Goal: Information Seeking & Learning: Understand process/instructions

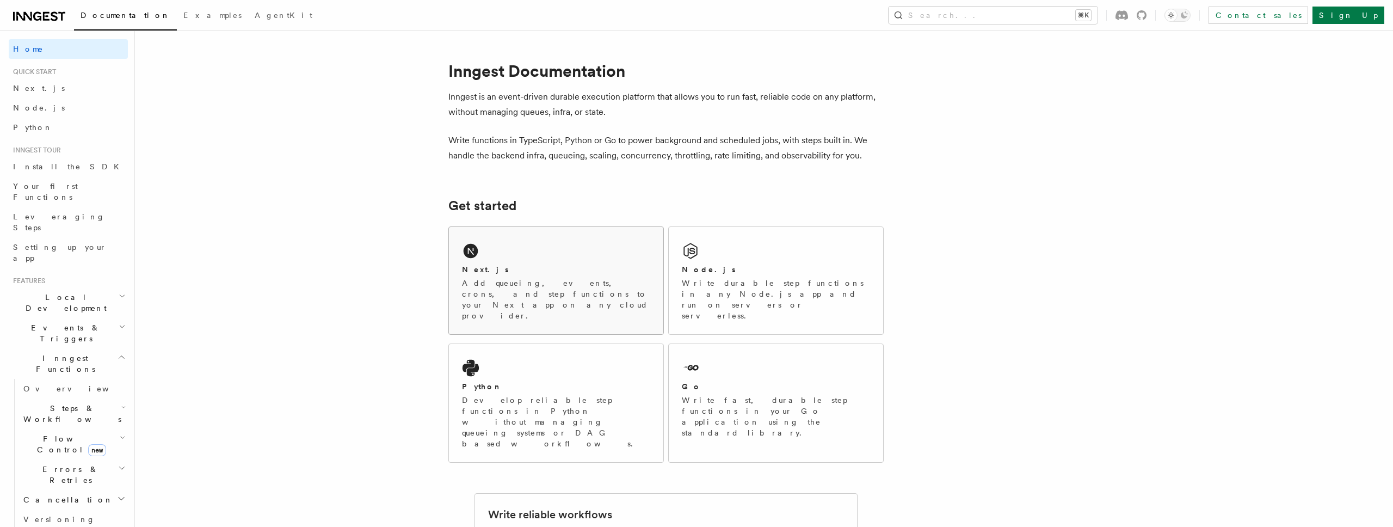
click at [558, 282] on p "Add queueing, events, crons, and step functions to your Next app on any cloud p…" at bounding box center [556, 300] width 188 height 44
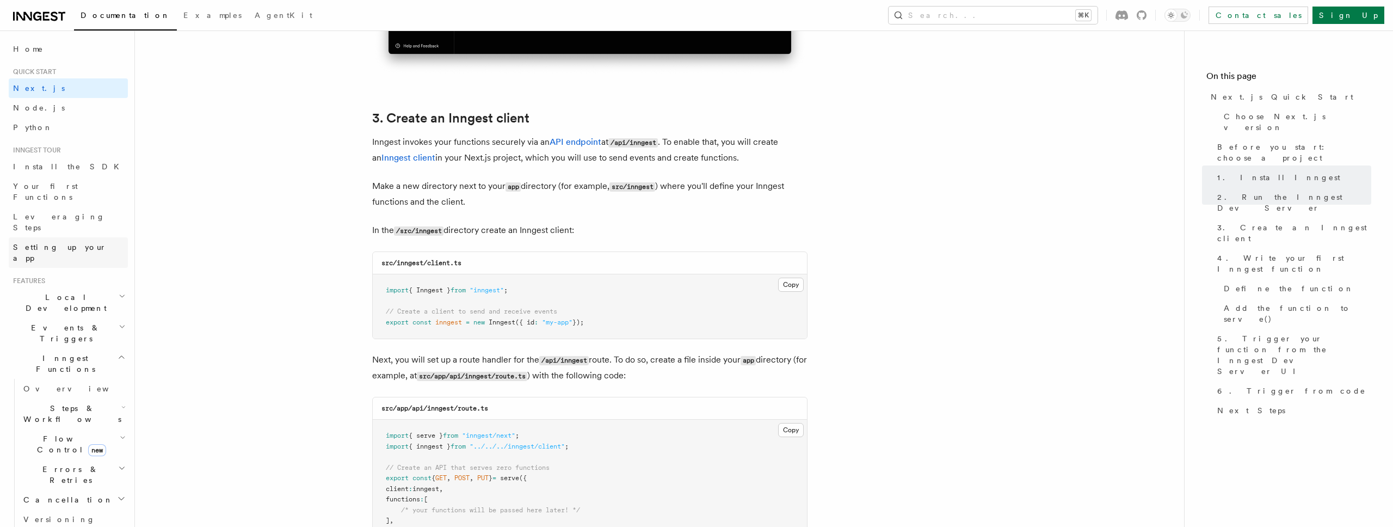
scroll to position [1251, 0]
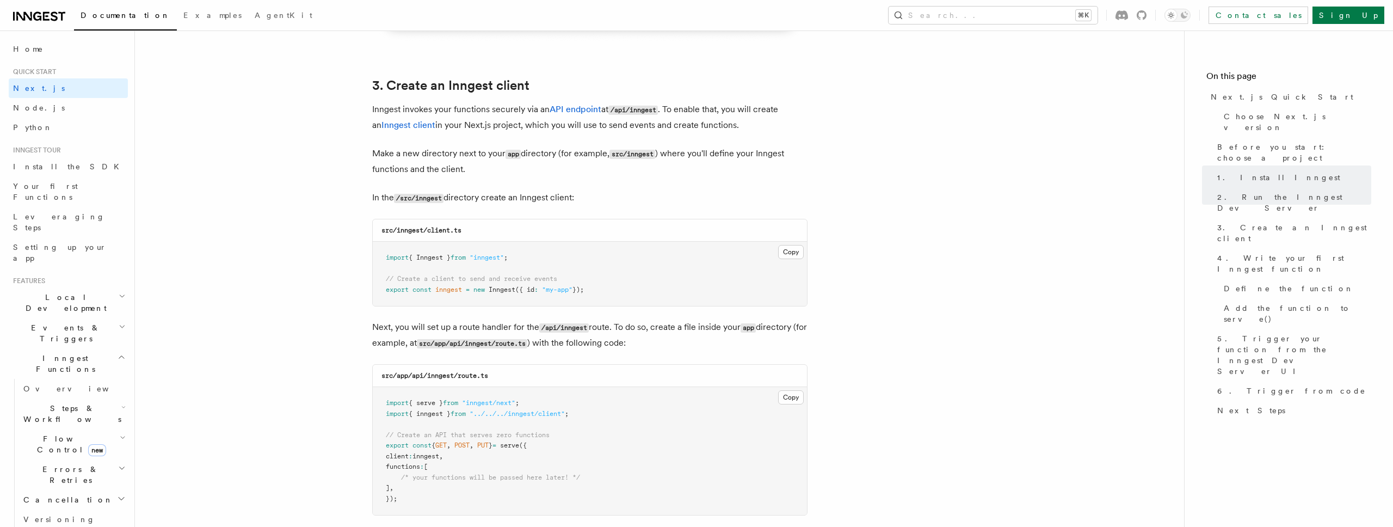
click at [602, 449] on pre "import { serve } from "inngest/next" ; import { inngest } from "../../../innges…" at bounding box center [590, 451] width 434 height 128
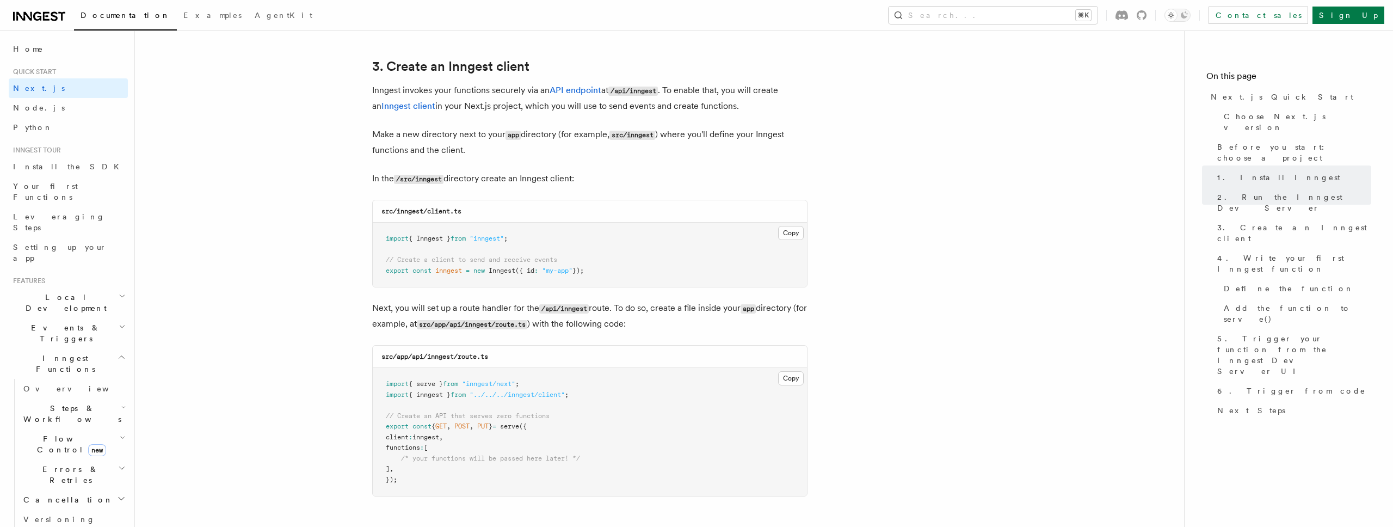
scroll to position [1274, 0]
click at [716, 435] on pre "import { serve } from "inngest/next" ; import { inngest } from "../../../innges…" at bounding box center [590, 428] width 434 height 128
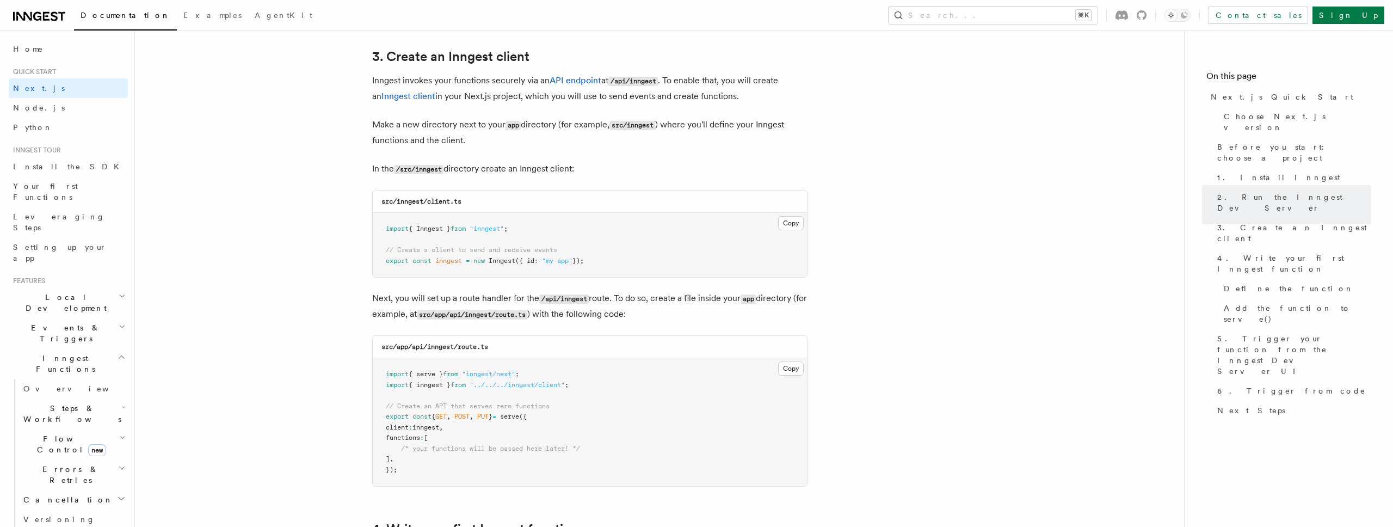
scroll to position [1281, 0]
click at [406, 201] on code "src/inngest/client.ts" at bounding box center [422, 201] width 80 height 8
drag, startPoint x: 428, startPoint y: 200, endPoint x: 489, endPoint y: 199, distance: 61.5
click at [490, 199] on div "src/inngest/client.ts" at bounding box center [590, 201] width 434 height 22
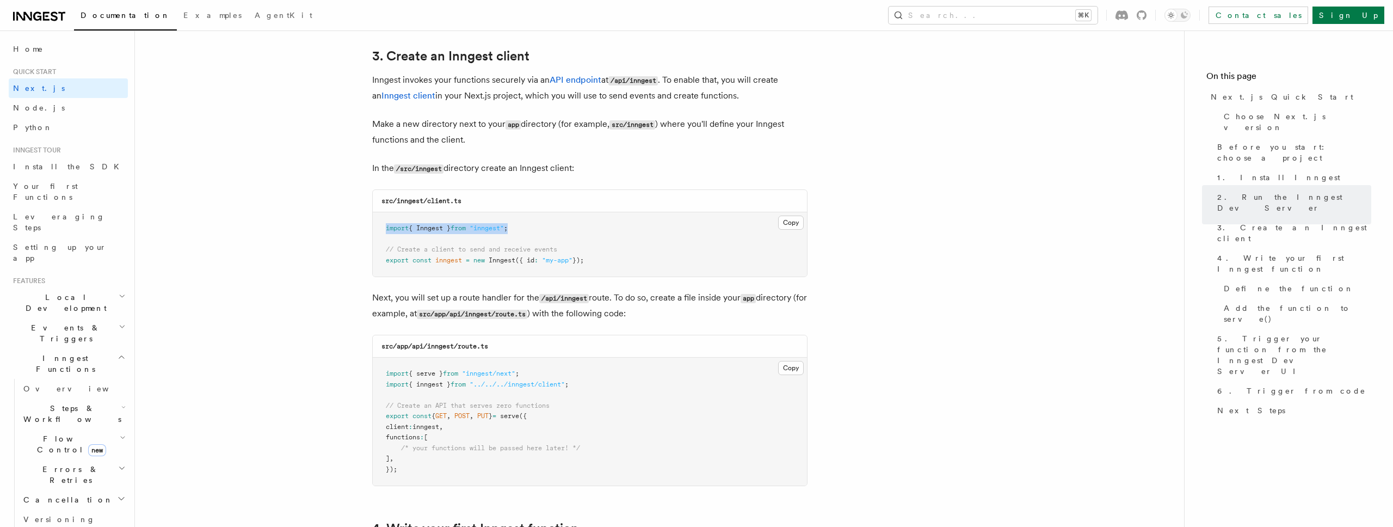
drag, startPoint x: 384, startPoint y: 227, endPoint x: 531, endPoint y: 226, distance: 146.4
click at [531, 226] on pre "import { Inngest } from "inngest" ; // Create a client to send and receive even…" at bounding box center [590, 244] width 434 height 64
drag, startPoint x: 551, startPoint y: 257, endPoint x: 572, endPoint y: 257, distance: 21.2
click at [573, 257] on span ""my-app"" at bounding box center [557, 260] width 30 height 8
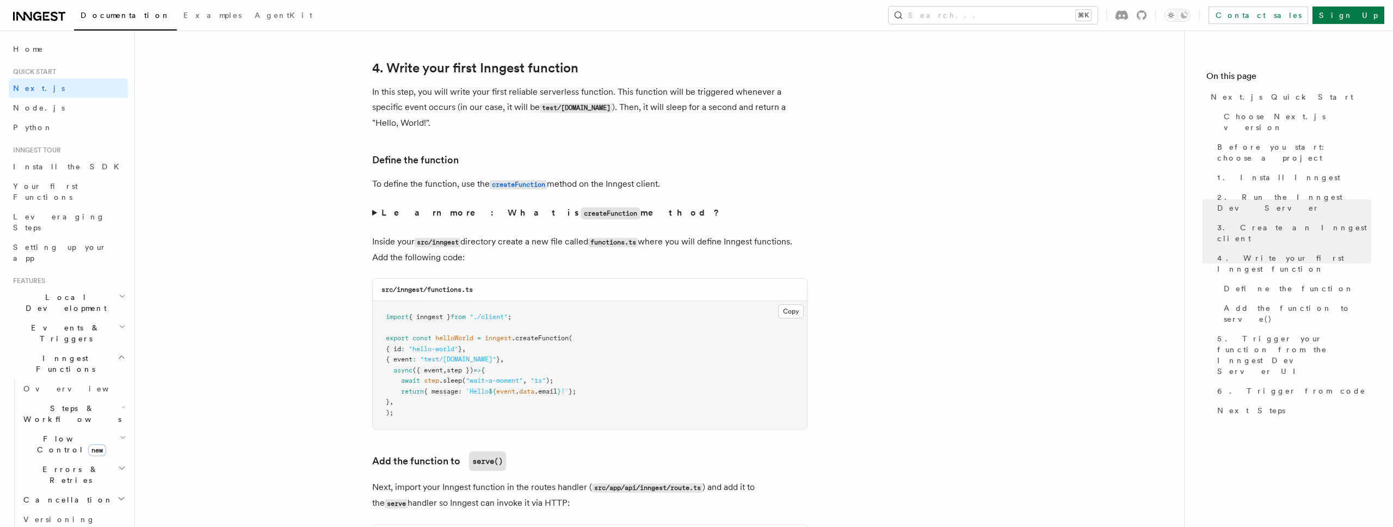
scroll to position [1775, 0]
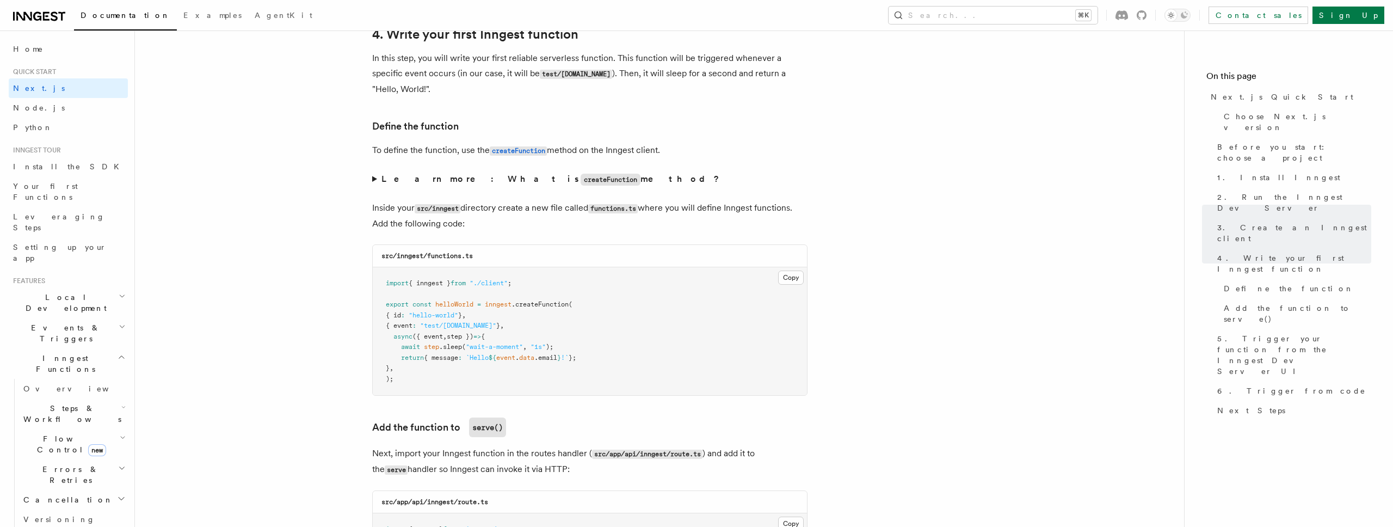
click at [432, 334] on span "({ event" at bounding box center [428, 337] width 30 height 8
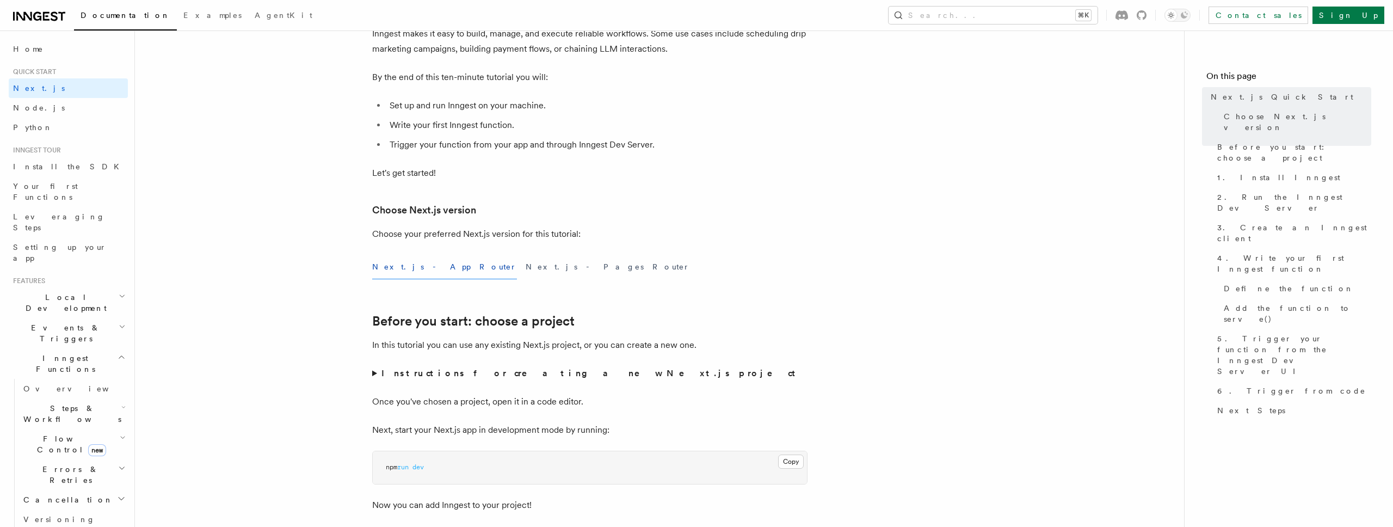
scroll to position [106, 0]
click at [120, 464] on icon "button" at bounding box center [122, 468] width 8 height 9
click at [53, 515] on span "Retries" at bounding box center [55, 519] width 42 height 9
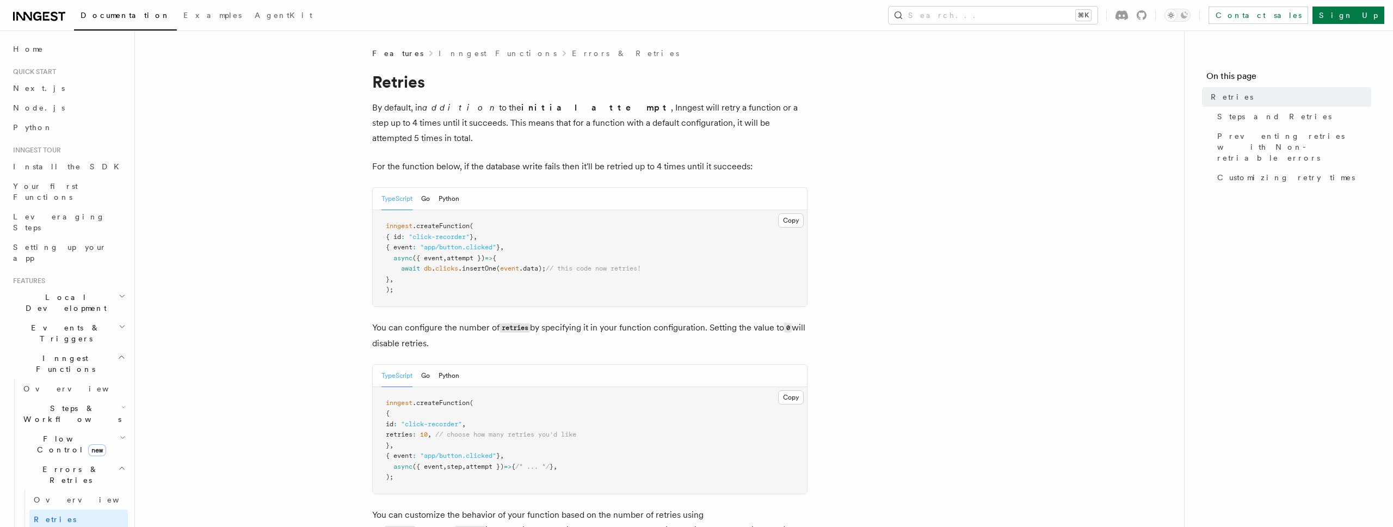
click at [393, 222] on span "inngest" at bounding box center [399, 226] width 27 height 8
click at [404, 243] on span "{ event" at bounding box center [399, 247] width 27 height 8
click at [402, 254] on span "async" at bounding box center [402, 258] width 19 height 8
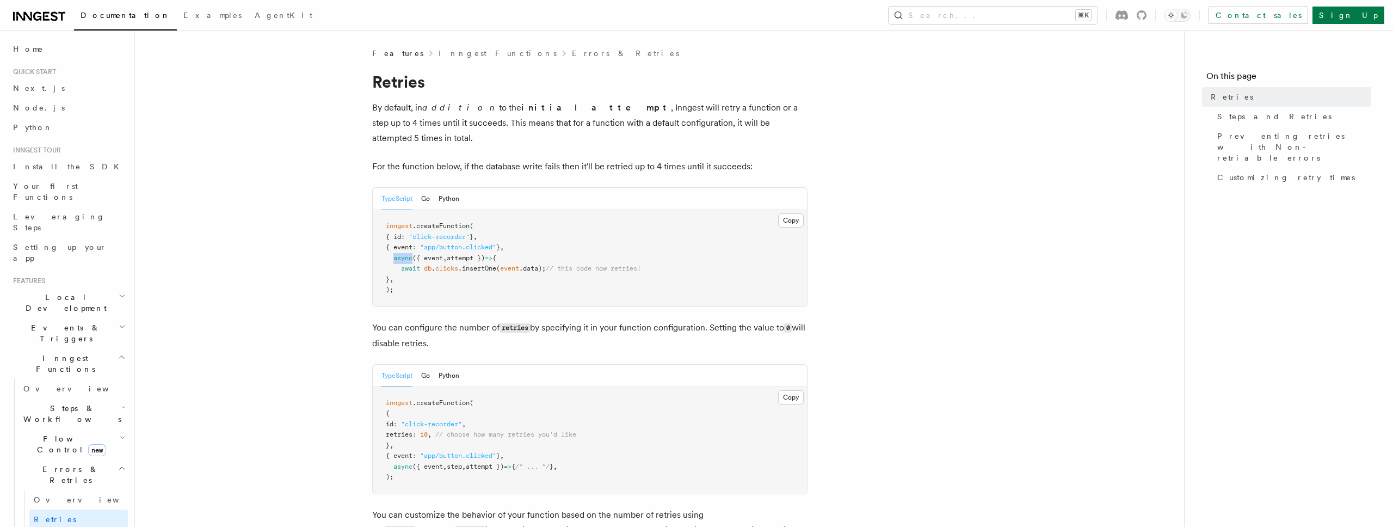
click at [402, 254] on span "async" at bounding box center [402, 258] width 19 height 8
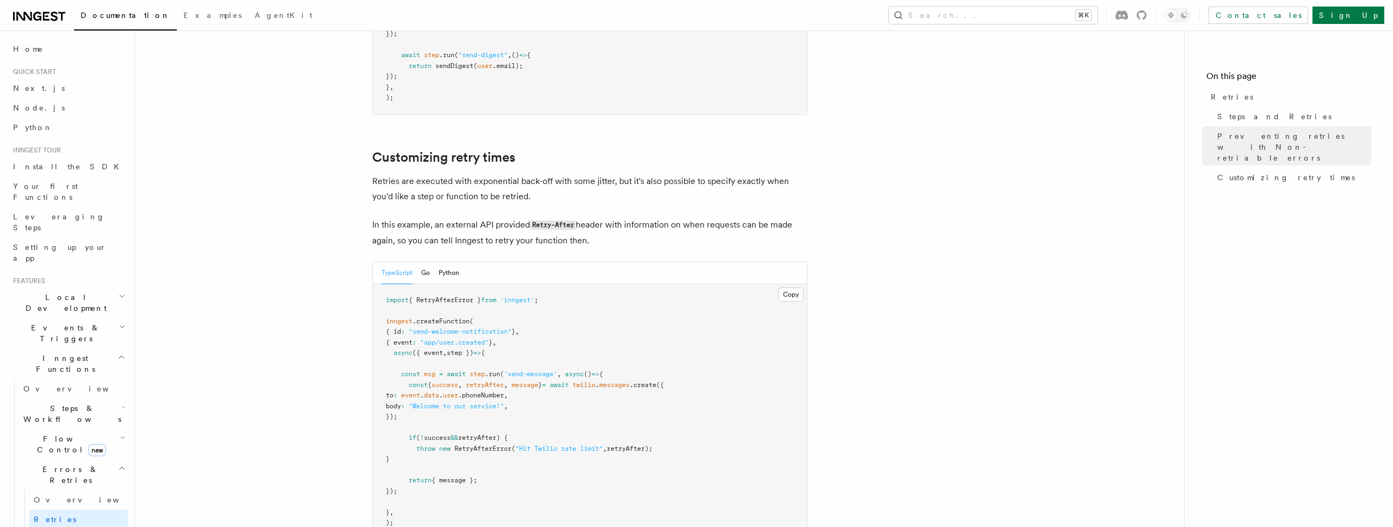
scroll to position [1538, 0]
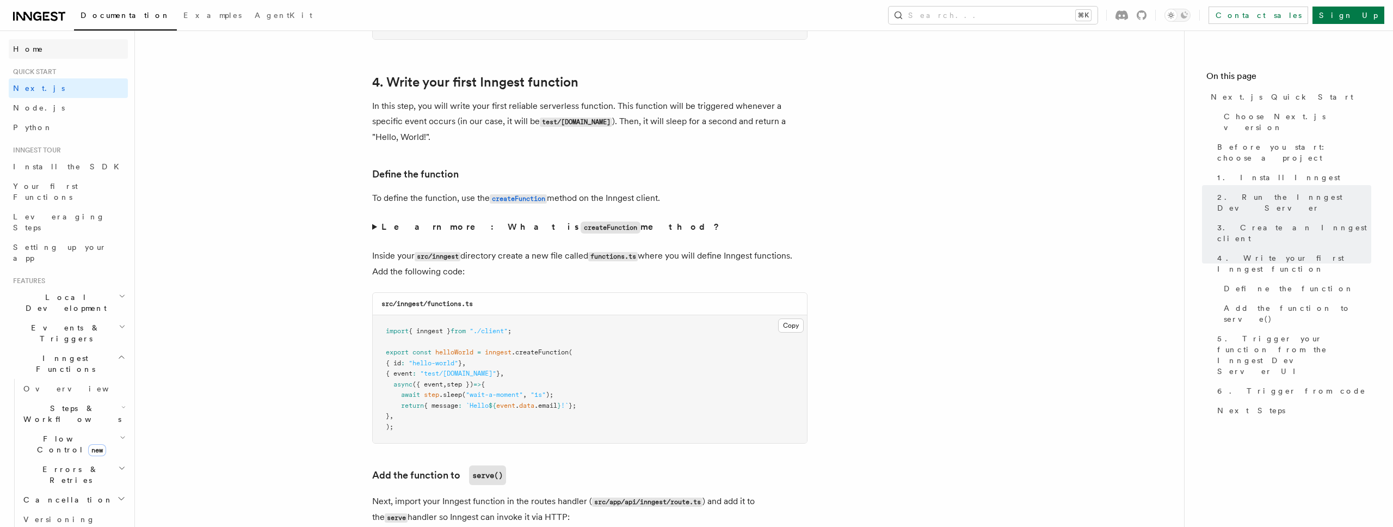
scroll to position [1732, 0]
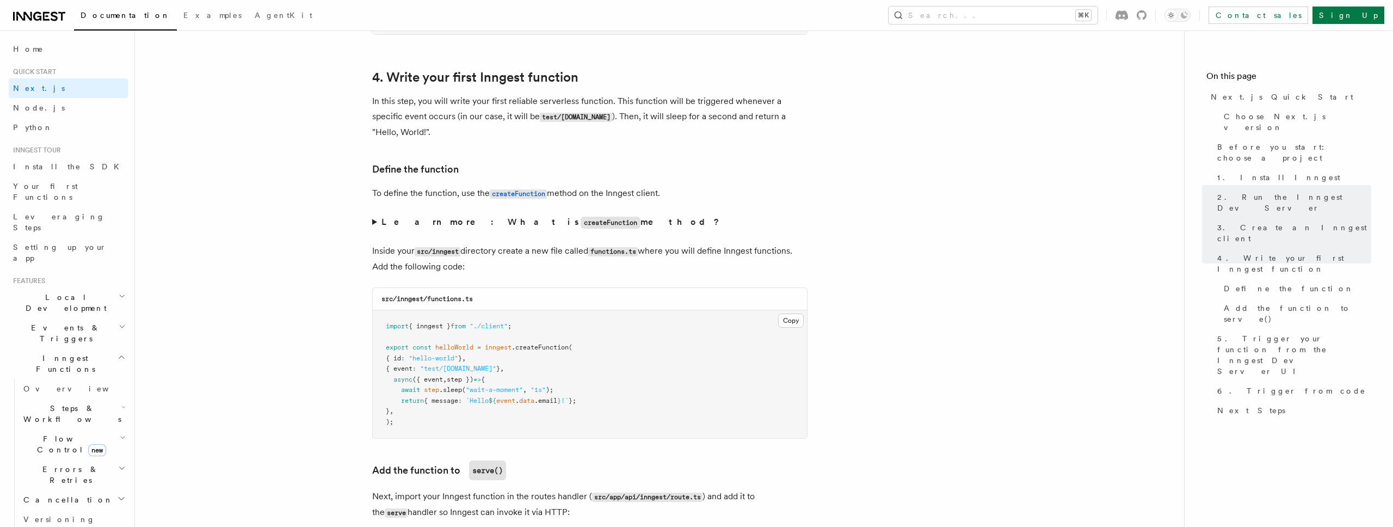
click at [516, 347] on span ".createFunction" at bounding box center [540, 347] width 57 height 8
click at [553, 348] on span ".createFunction" at bounding box center [540, 347] width 57 height 8
drag, startPoint x: 393, startPoint y: 353, endPoint x: 522, endPoint y: 366, distance: 129.6
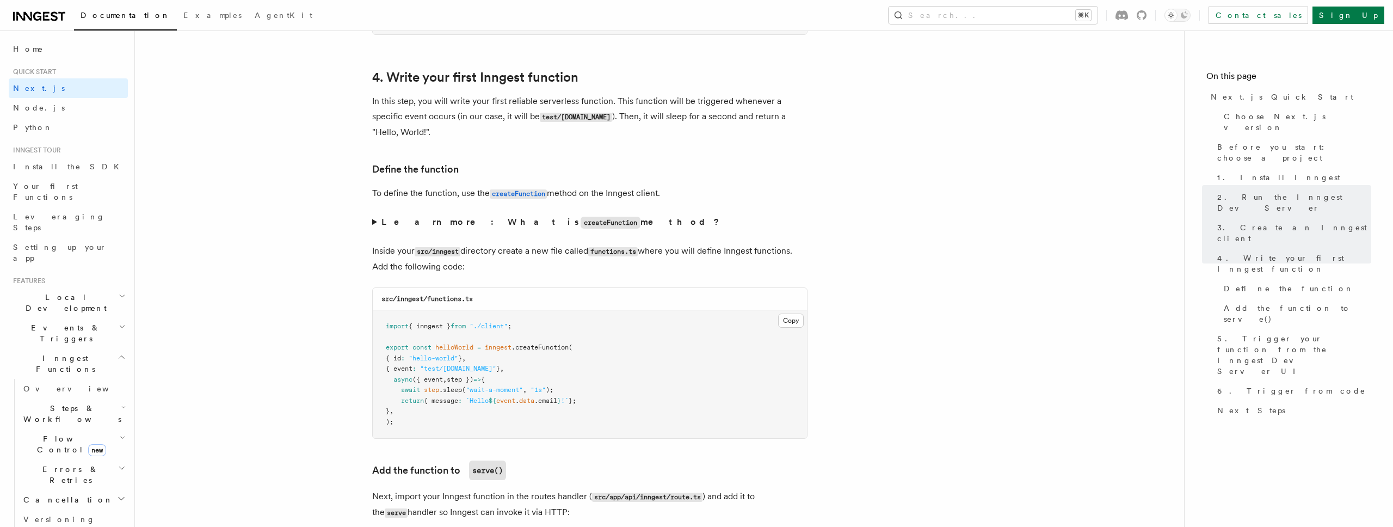
click at [522, 366] on pre "import { inngest } from "./client" ; export const helloWorld = inngest .createF…" at bounding box center [590, 374] width 434 height 128
drag, startPoint x: 521, startPoint y: 366, endPoint x: 376, endPoint y: 361, distance: 145.9
click at [376, 361] on pre "import { inngest } from "./client" ; export const helloWorld = inngest .createF…" at bounding box center [590, 374] width 434 height 128
click at [426, 376] on span "({ event" at bounding box center [428, 380] width 30 height 8
click at [445, 389] on span ".sleep" at bounding box center [450, 390] width 23 height 8
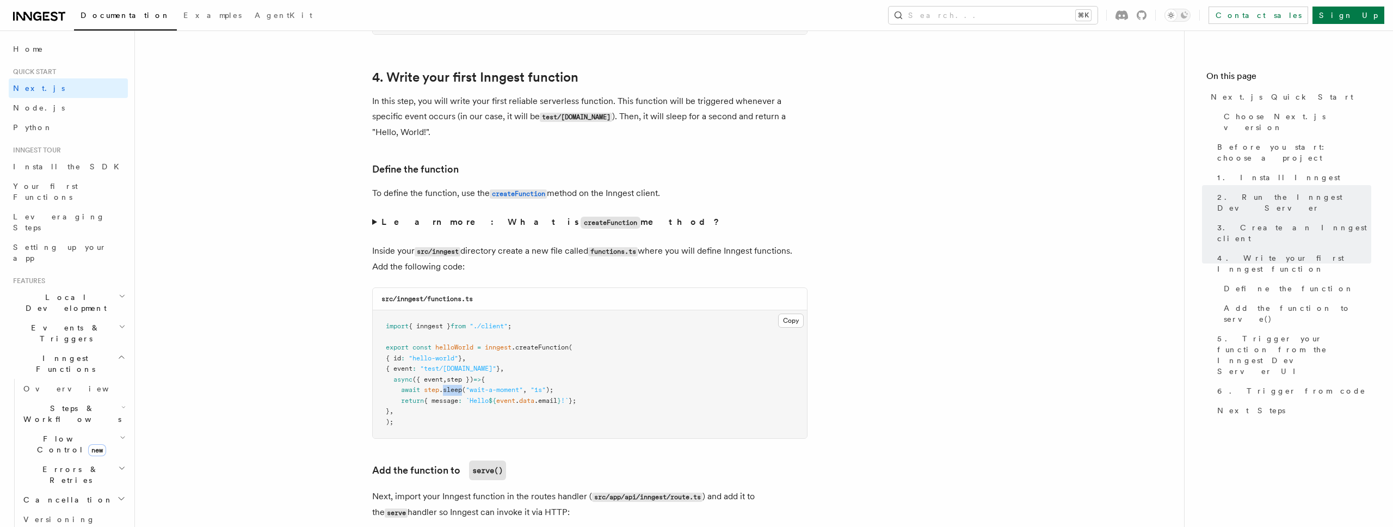
drag, startPoint x: 445, startPoint y: 389, endPoint x: 494, endPoint y: 389, distance: 49.0
click at [449, 389] on span ".sleep" at bounding box center [450, 390] width 23 height 8
drag, startPoint x: 548, startPoint y: 388, endPoint x: 423, endPoint y: 388, distance: 124.6
click at [422, 388] on span "await step .sleep ( "wait-a-moment" , "1s" );" at bounding box center [470, 390] width 168 height 8
drag, startPoint x: 435, startPoint y: 400, endPoint x: 617, endPoint y: 397, distance: 181.8
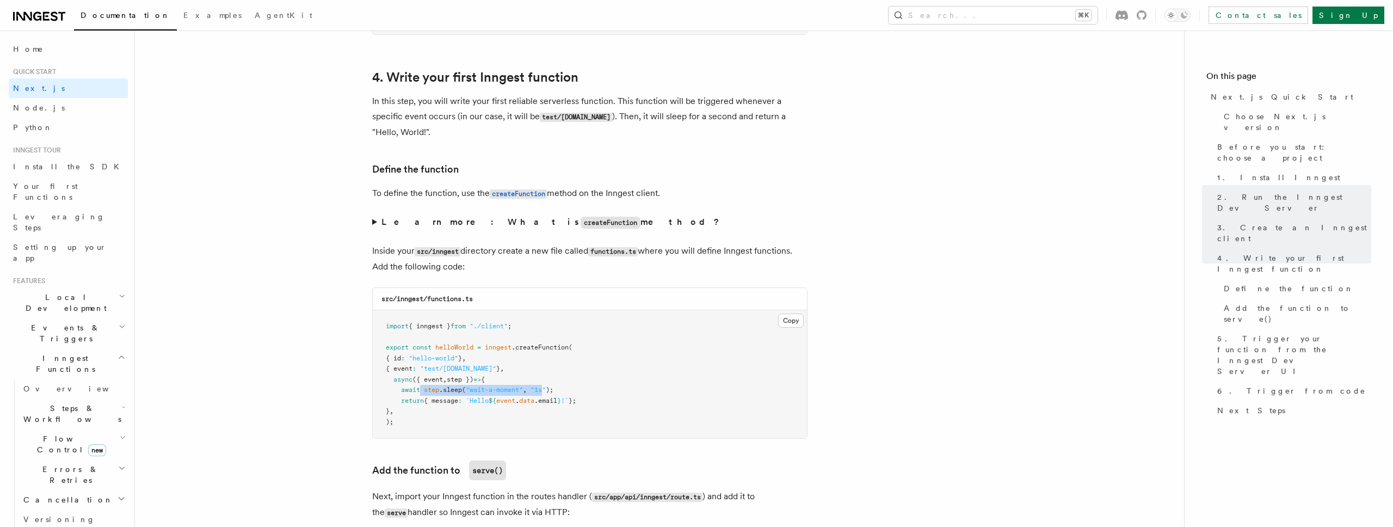
click at [617, 397] on pre "import { inngest } from "./client" ; export const helloWorld = inngest .createF…" at bounding box center [590, 374] width 434 height 128
